Goal: Book appointment/travel/reservation

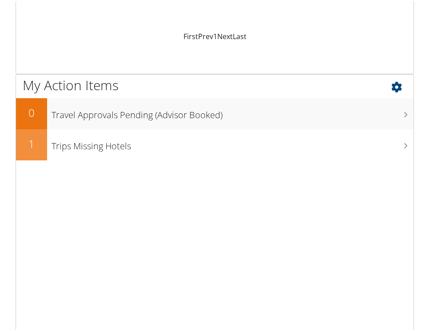
scroll to position [267, 0]
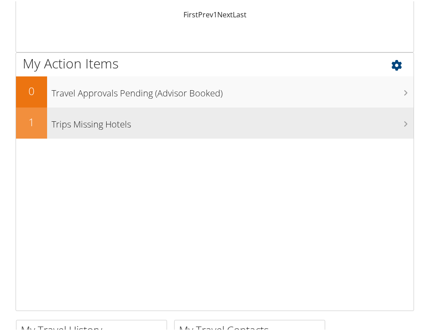
click at [98, 128] on h3 "Trips Missing Hotels" at bounding box center [233, 120] width 362 height 17
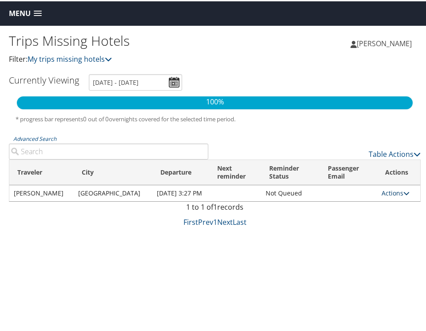
click at [403, 195] on icon at bounding box center [406, 192] width 6 height 6
click at [374, 223] on link "View Itinerary" at bounding box center [368, 223] width 61 height 15
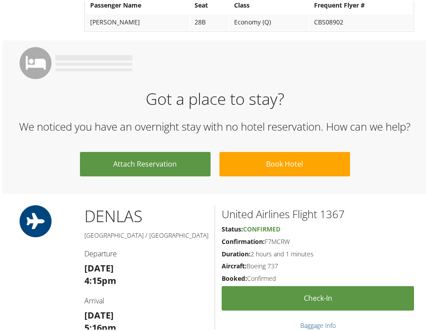
scroll to position [622, 0]
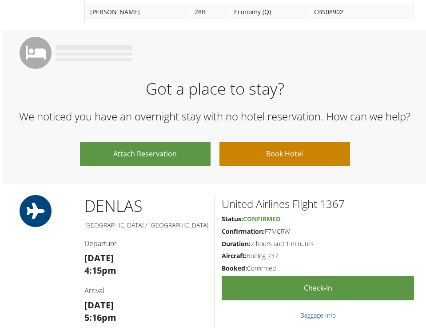
click at [285, 140] on link "Book Hotel" at bounding box center [284, 152] width 131 height 24
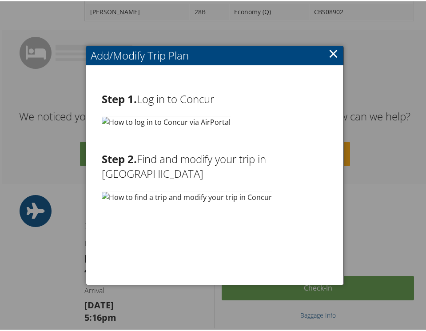
click at [328, 57] on link "×" at bounding box center [333, 52] width 10 height 18
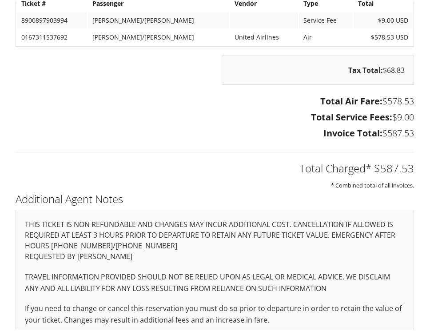
scroll to position [1107, 0]
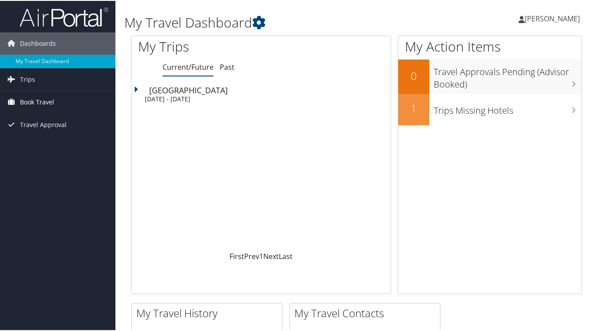
click at [27, 103] on span "Book Travel" at bounding box center [37, 101] width 34 height 22
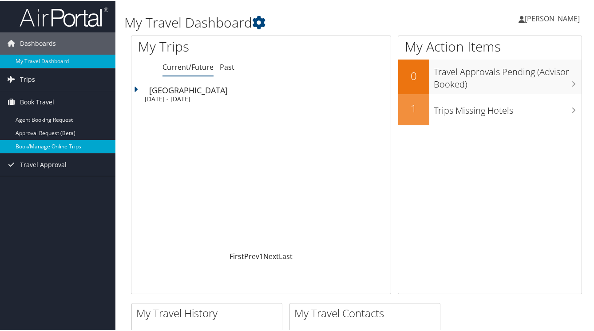
click at [26, 149] on link "Book/Manage Online Trips" at bounding box center [58, 145] width 116 height 13
